Goal: Transaction & Acquisition: Download file/media

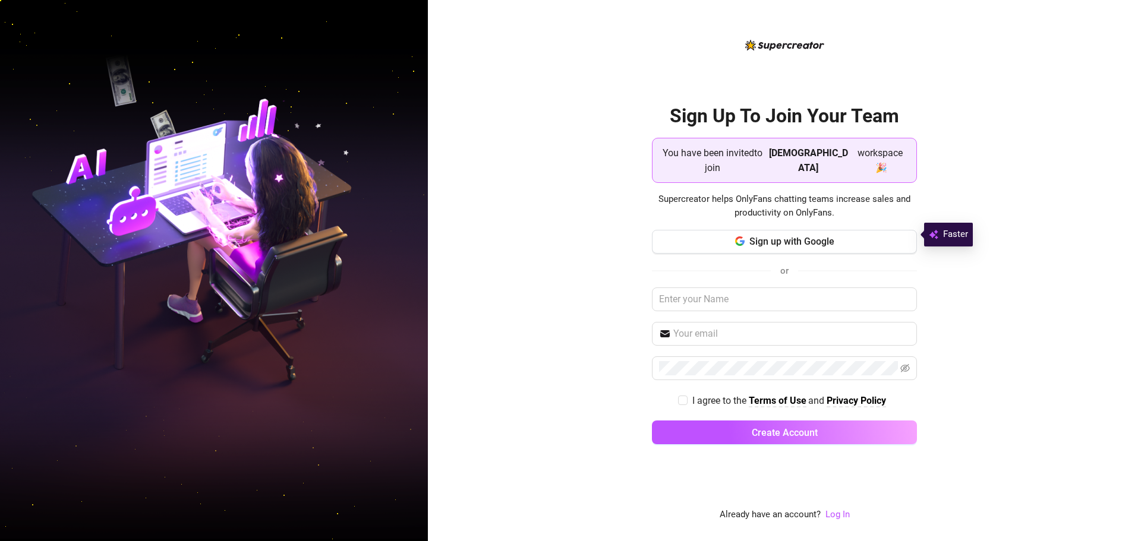
click at [724, 296] on input "text" at bounding box center [784, 300] width 265 height 24
click at [747, 235] on button "Sign up with Google" at bounding box center [784, 242] width 265 height 24
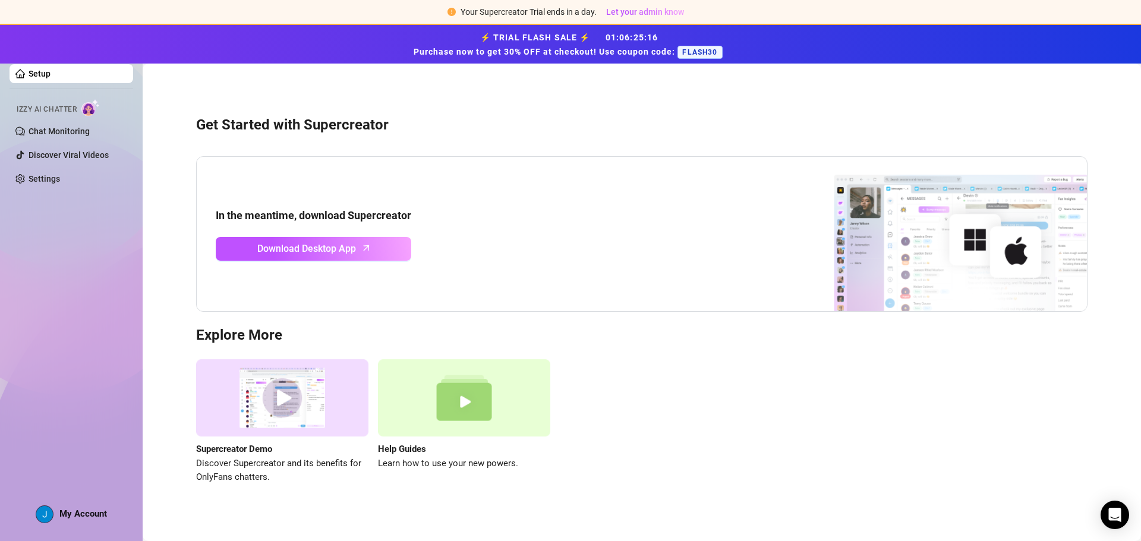
click at [30, 69] on link "Setup" at bounding box center [40, 74] width 22 height 10
click at [311, 252] on span "Download Desktop App" at bounding box center [306, 248] width 99 height 15
click at [700, 190] on div "In the meantime, download Supercreator Download Desktop App" at bounding box center [641, 234] width 891 height 156
click at [652, 10] on span "Let your admin know" at bounding box center [645, 12] width 78 height 10
